Goal: Transaction & Acquisition: Subscribe to service/newsletter

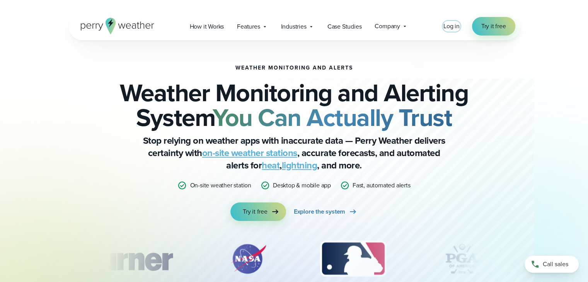
click at [456, 26] on span "Log in" at bounding box center [451, 26] width 16 height 9
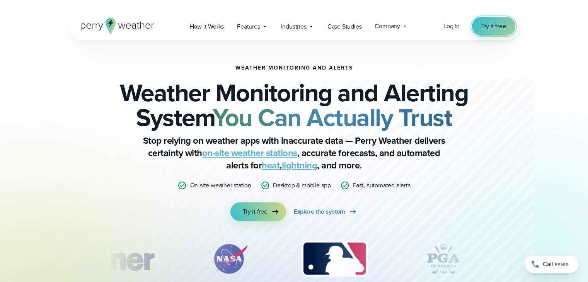
click at [499, 25] on span "Try it free" at bounding box center [493, 26] width 25 height 9
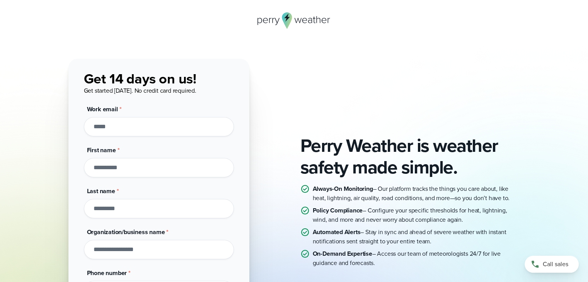
click at [176, 128] on input "Work email *" at bounding box center [159, 126] width 150 height 19
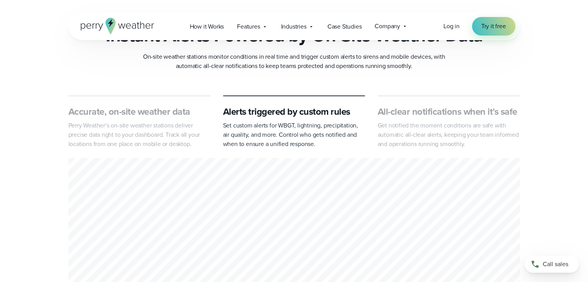
scroll to position [329, 0]
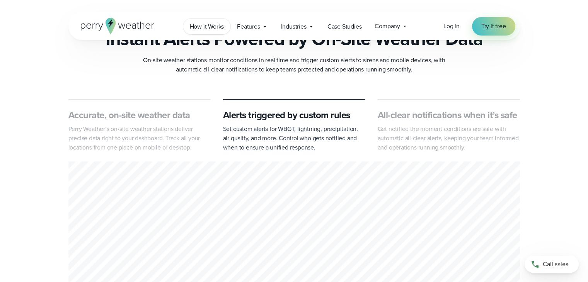
click at [208, 27] on span "How it Works" at bounding box center [207, 26] width 34 height 9
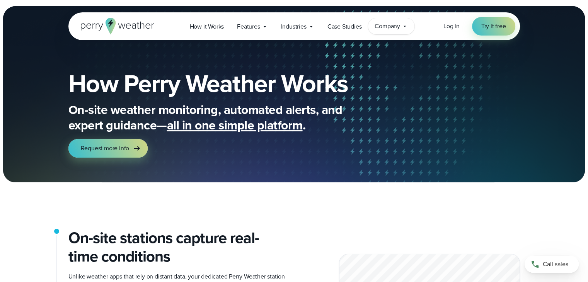
click at [394, 29] on span "Company" at bounding box center [388, 26] width 26 height 9
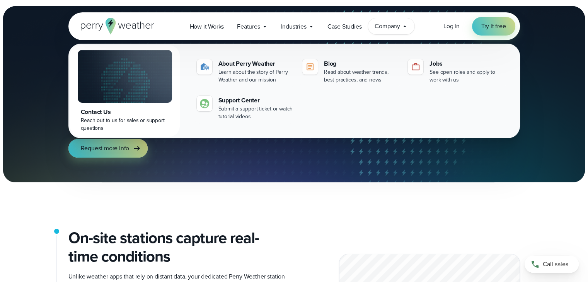
click at [394, 29] on span "Company" at bounding box center [388, 26] width 26 height 9
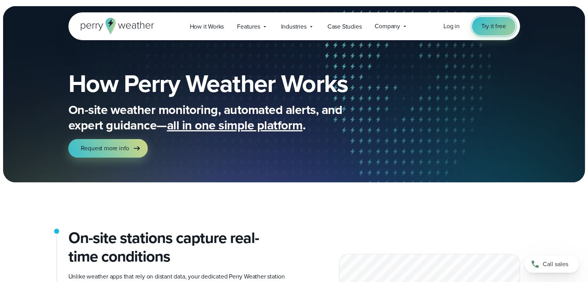
click at [502, 31] on link "Try it free" at bounding box center [493, 26] width 43 height 19
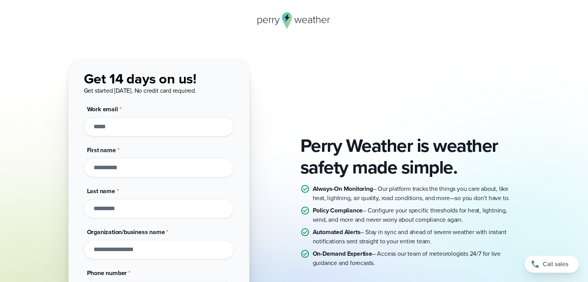
click at [135, 124] on input "Work email *" at bounding box center [159, 126] width 150 height 19
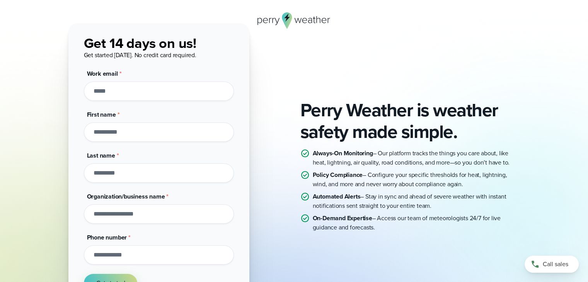
scroll to position [37, 0]
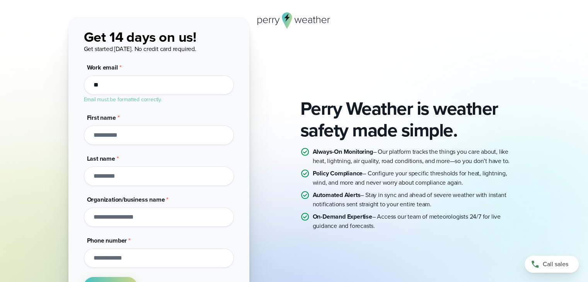
type input "*"
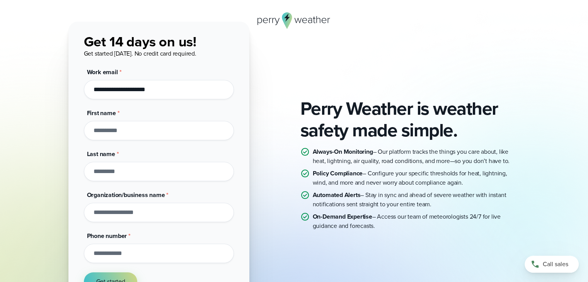
type input "**********"
click at [132, 129] on input "First name *" at bounding box center [159, 130] width 150 height 19
type input "*******"
click at [126, 167] on input "Last name *" at bounding box center [159, 171] width 150 height 19
type input "*****"
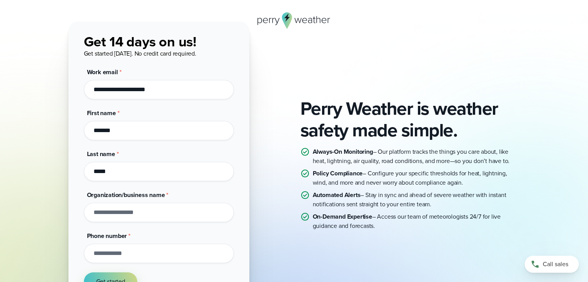
click at [118, 214] on input "Organization/business name *" at bounding box center [159, 212] width 150 height 19
type input "**********"
click at [116, 255] on input "Phone number *" at bounding box center [159, 253] width 150 height 19
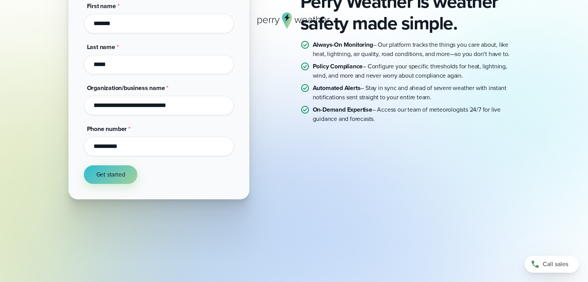
type input "**********"
click at [111, 175] on span "Get started" at bounding box center [110, 174] width 29 height 9
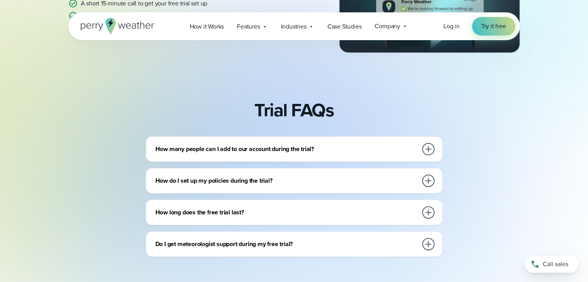
scroll to position [252, 0]
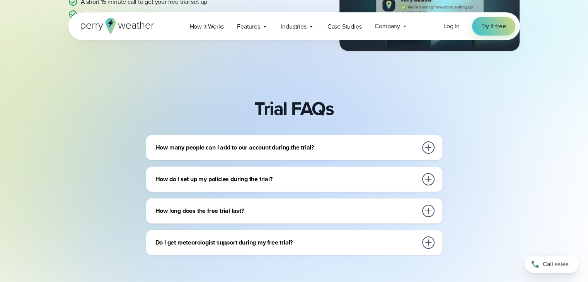
click at [296, 200] on div "How long does the free trial last? Typically the trial lasts for two weeks. How…" at bounding box center [294, 211] width 297 height 26
click at [288, 209] on h3 "How long does the free trial last?" at bounding box center [286, 210] width 262 height 9
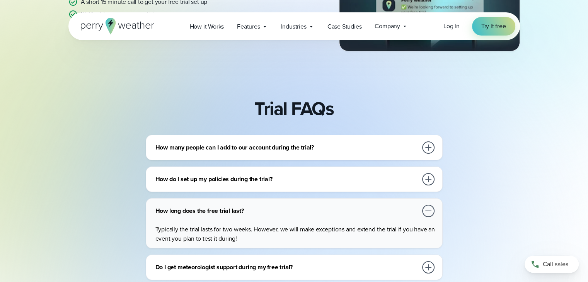
click at [288, 209] on h3 "How long does the free trial last?" at bounding box center [286, 210] width 262 height 9
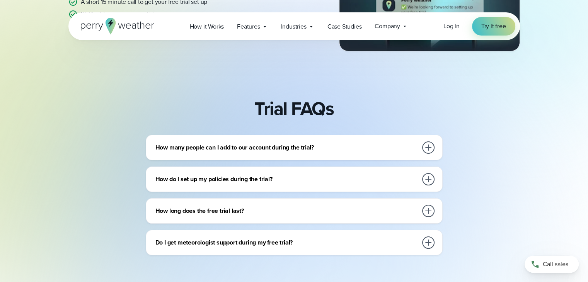
click at [295, 182] on h3 "How do I set up my policies during the trial?" at bounding box center [286, 179] width 262 height 9
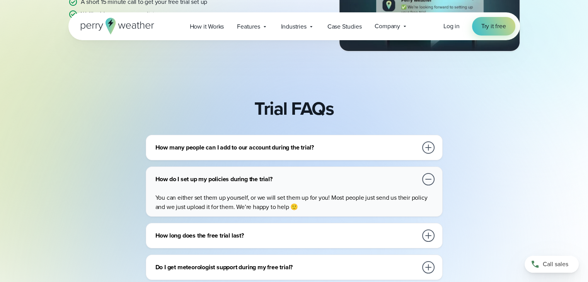
click at [295, 182] on h3 "How do I set up my policies during the trial?" at bounding box center [286, 179] width 262 height 9
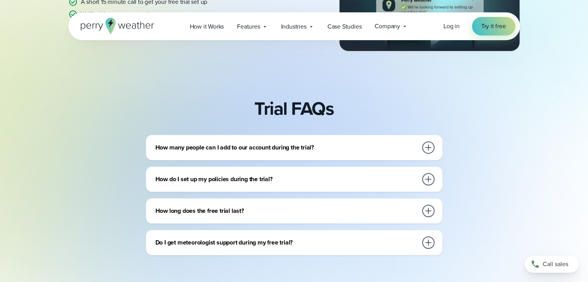
click at [330, 150] on h3 "How many people can I add to our account during the trial?" at bounding box center [286, 147] width 262 height 9
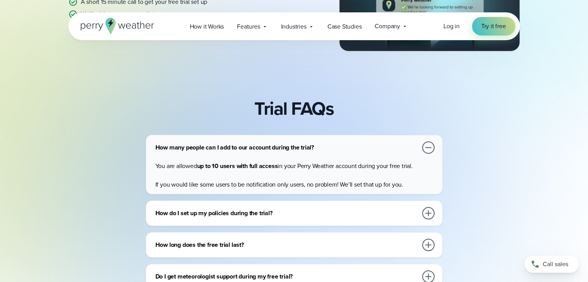
click at [330, 150] on h3 "How many people can I add to our account during the trial?" at bounding box center [286, 147] width 262 height 9
